Goal: Information Seeking & Learning: Learn about a topic

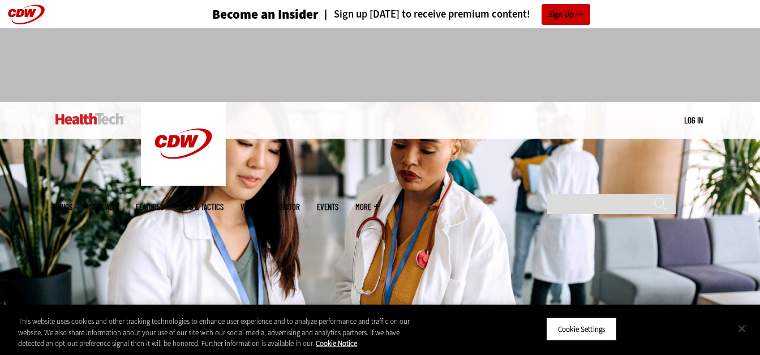
click at [743, 330] on button "Close" at bounding box center [741, 328] width 25 height 25
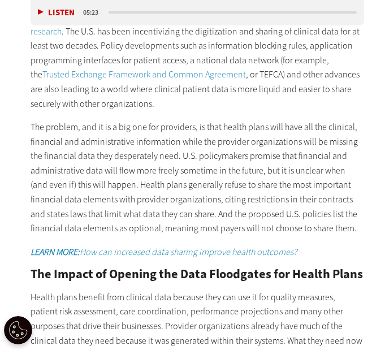
scroll to position [1077, 0]
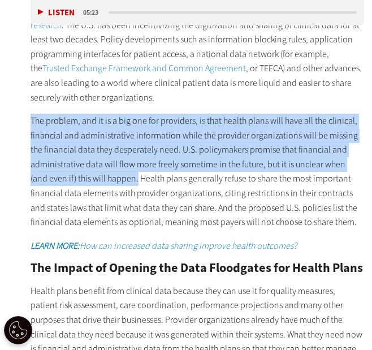
drag, startPoint x: 32, startPoint y: 119, endPoint x: 120, endPoint y: 178, distance: 105.8
click at [120, 178] on p "The problem, and it is a big one for providers, is that health plans will have …" at bounding box center [198, 172] width 334 height 116
click at [155, 182] on p "The problem, and it is a big one for providers, is that health plans will have …" at bounding box center [198, 172] width 334 height 116
drag, startPoint x: 32, startPoint y: 120, endPoint x: 117, endPoint y: 177, distance: 101.8
click at [117, 177] on p "The problem, and it is a big one for providers, is that health plans will have …" at bounding box center [198, 172] width 334 height 116
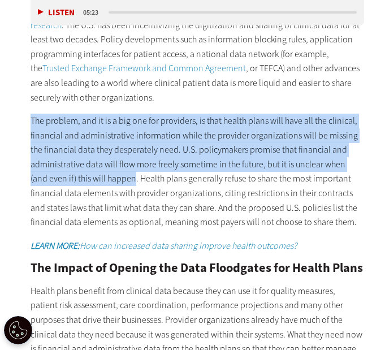
click at [117, 177] on p "The problem, and it is a big one for providers, is that health plans will have …" at bounding box center [198, 172] width 334 height 116
drag, startPoint x: 31, startPoint y: 119, endPoint x: 119, endPoint y: 180, distance: 107.3
click at [119, 180] on p "The problem, and it is a big one for providers, is that health plans will have …" at bounding box center [198, 172] width 334 height 116
copy p "The problem, and it is a big one for providers, is that health plans will have …"
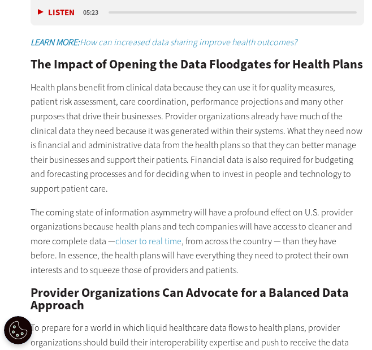
scroll to position [1303, 0]
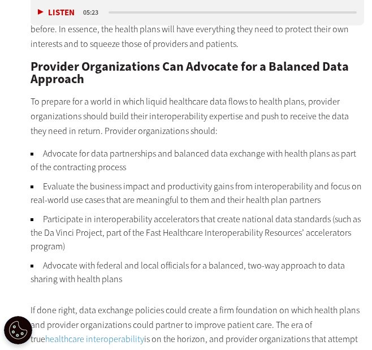
scroll to position [1529, 0]
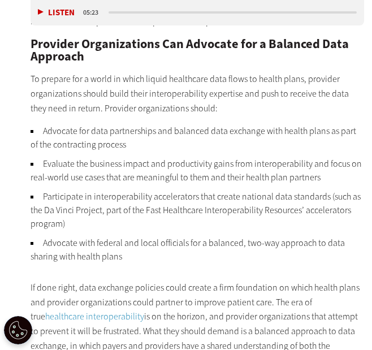
click at [359, 256] on li "Advocate with federal and local officials for a balanced, two-way approach to d…" at bounding box center [198, 249] width 334 height 27
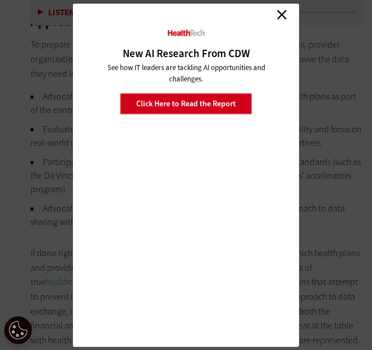
scroll to position [1223, 0]
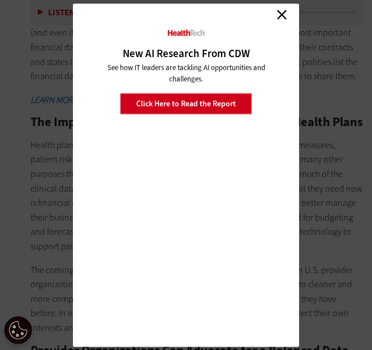
click at [279, 12] on link "Close" at bounding box center [281, 14] width 17 height 17
